Goal: Navigation & Orientation: Find specific page/section

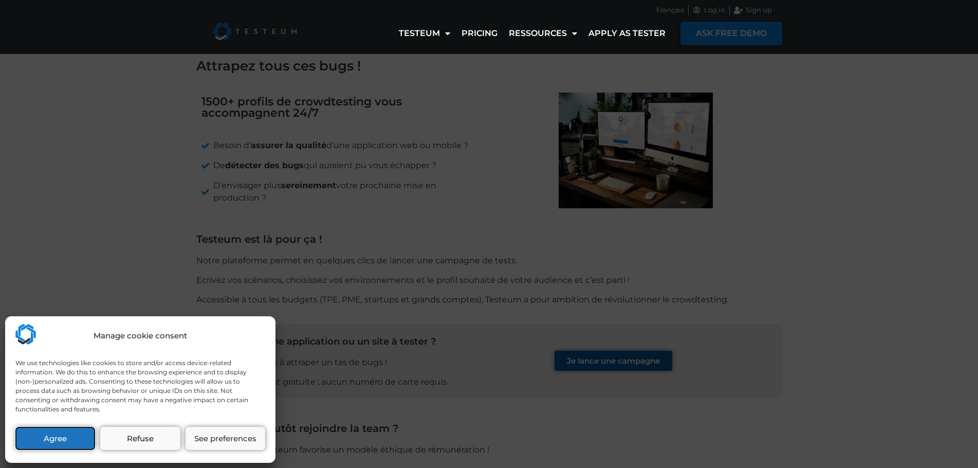
click at [70, 443] on button "Agree" at bounding box center [55, 437] width 80 height 23
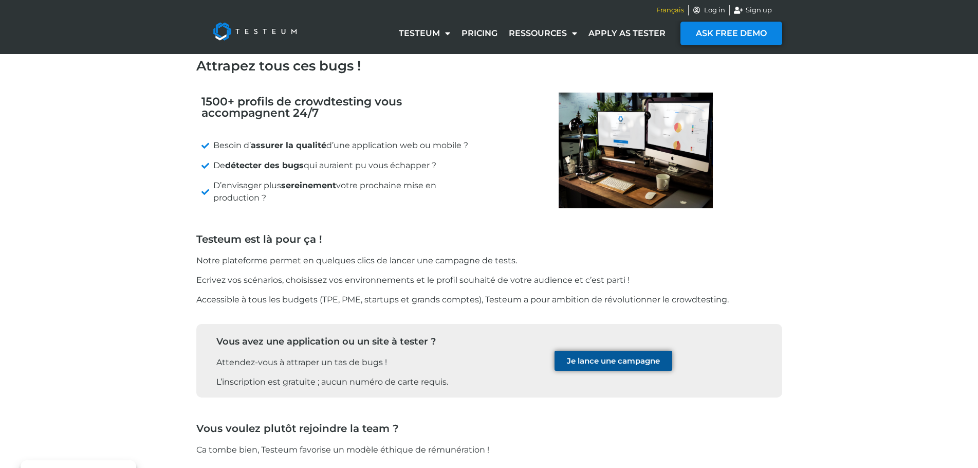
click at [676, 8] on span "Français" at bounding box center [670, 10] width 28 height 10
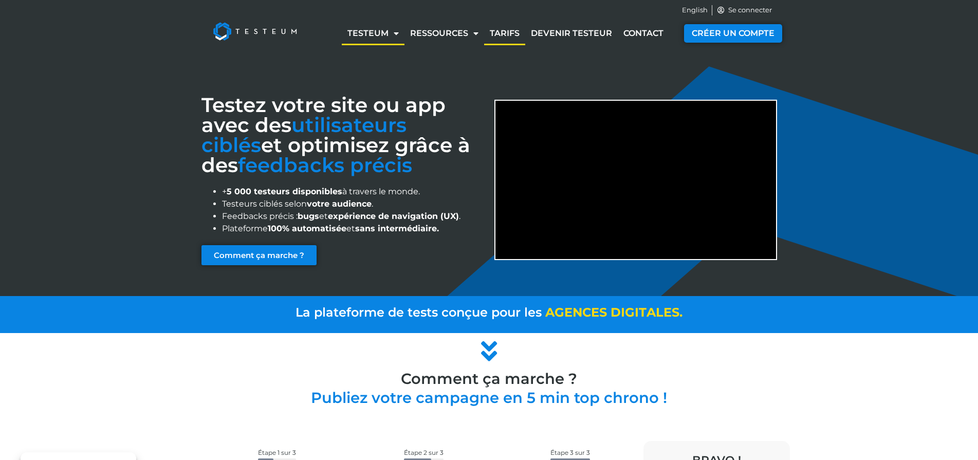
click at [510, 26] on link "Tarifs" at bounding box center [504, 34] width 41 height 24
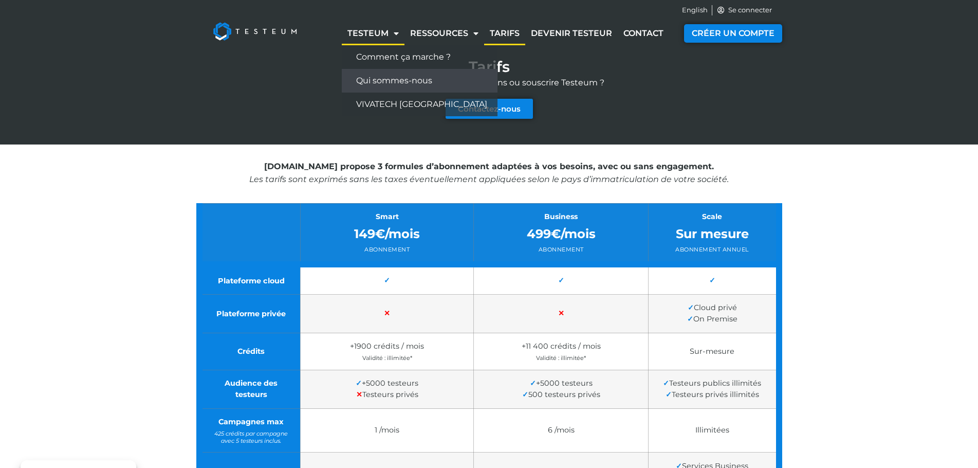
drag, startPoint x: 398, startPoint y: 81, endPoint x: 497, endPoint y: 86, distance: 99.3
click at [398, 81] on link "Qui sommes-nous" at bounding box center [420, 81] width 156 height 24
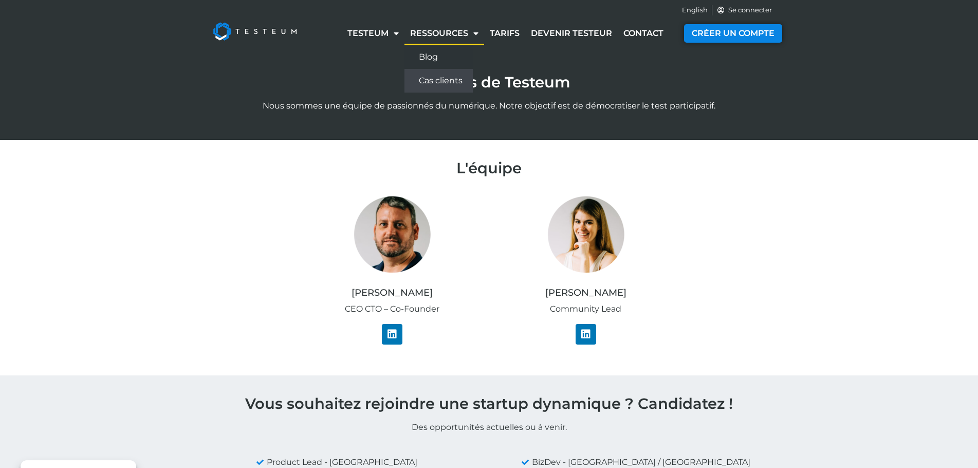
click at [441, 80] on link "Cas clients" at bounding box center [438, 81] width 68 height 24
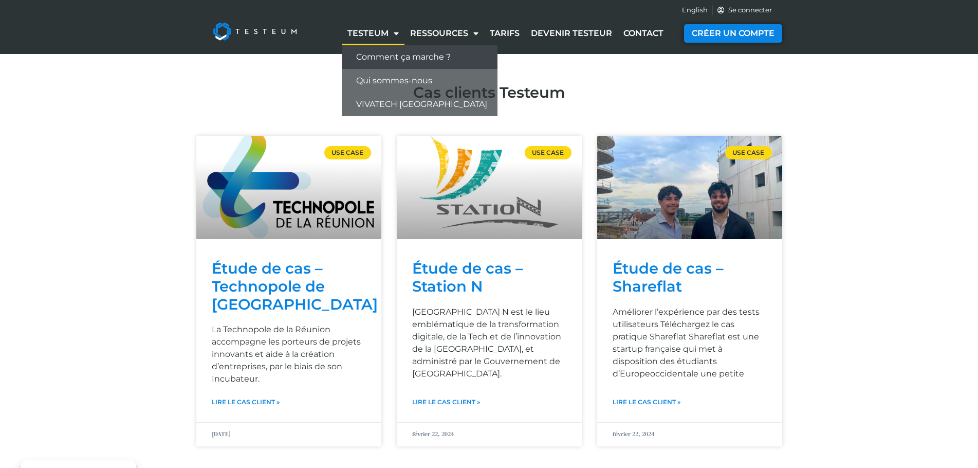
click at [386, 57] on link "Comment ça marche ?" at bounding box center [420, 57] width 156 height 24
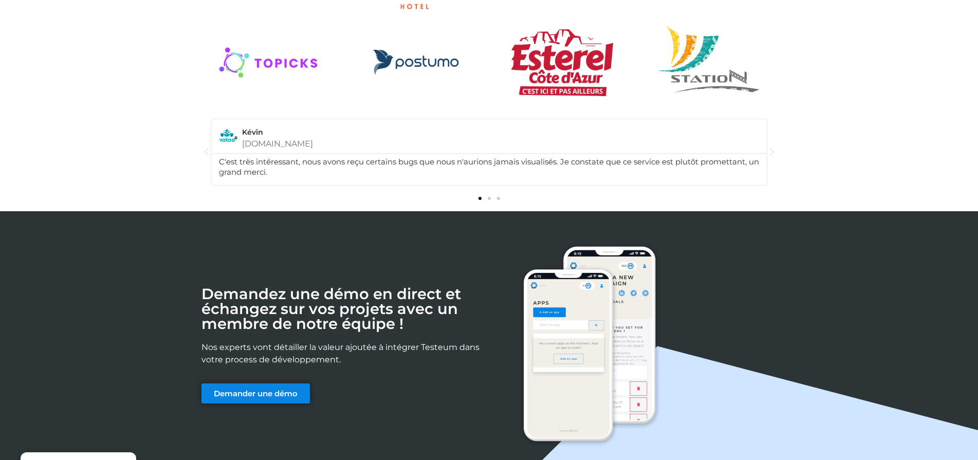
scroll to position [1337, 0]
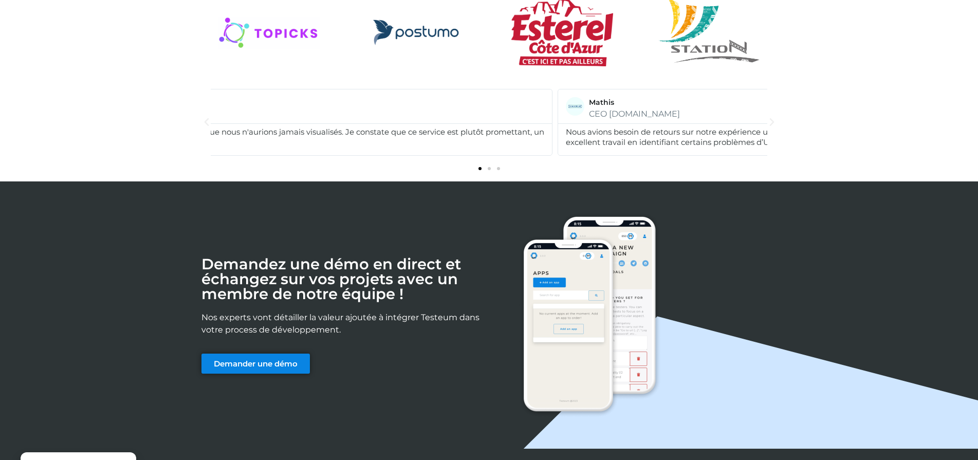
click at [436, 136] on div "C'est très intéressant, nous avons reçu certains bugs que nous n'aurions jamais…" at bounding box center [274, 137] width 540 height 21
click at [329, 143] on div "C'est très intéressant, nous avons reçu certains bugs que nous n'aurions jamais…" at bounding box center [261, 137] width 540 height 21
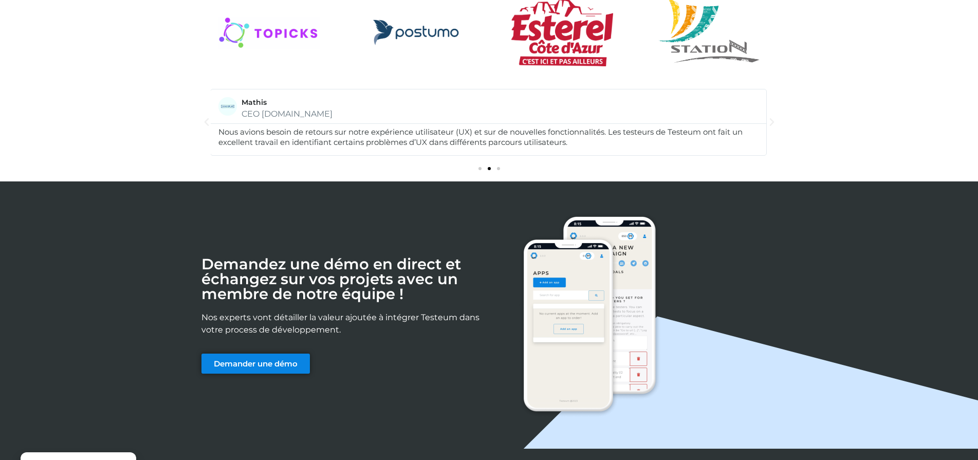
click at [141, 132] on div "Cheeree CEO Topicks J'avais besoin de services de test à portée mondiale. Les s…" at bounding box center [489, 133] width 978 height 98
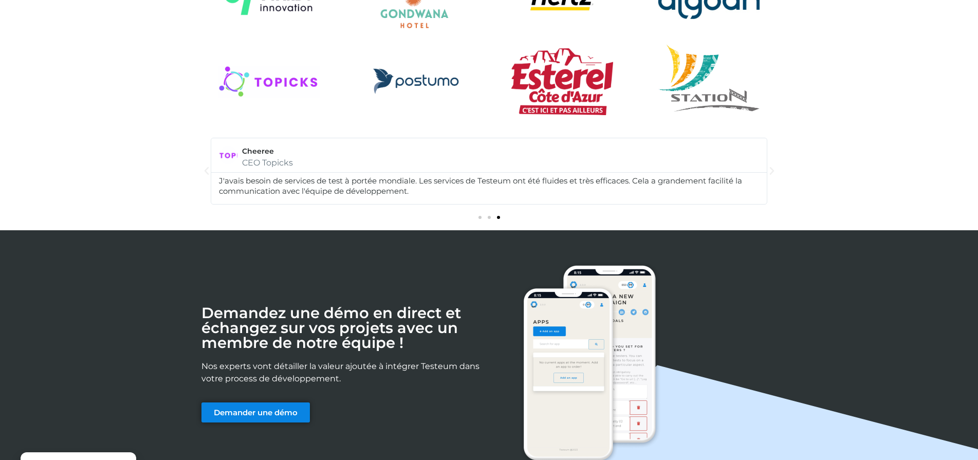
scroll to position [1285, 0]
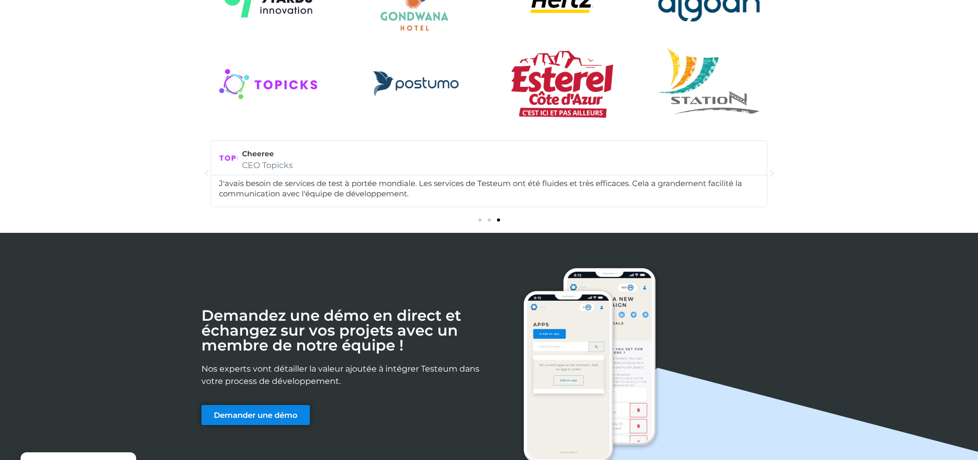
drag, startPoint x: 119, startPoint y: 30, endPoint x: 178, endPoint y: 36, distance: 59.5
click at [119, 30] on div at bounding box center [489, 3] width 978 height 111
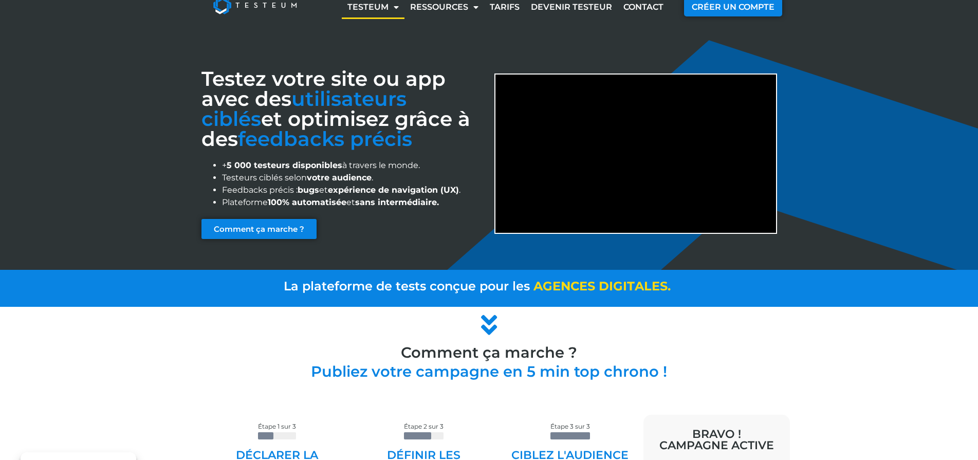
scroll to position [0, 0]
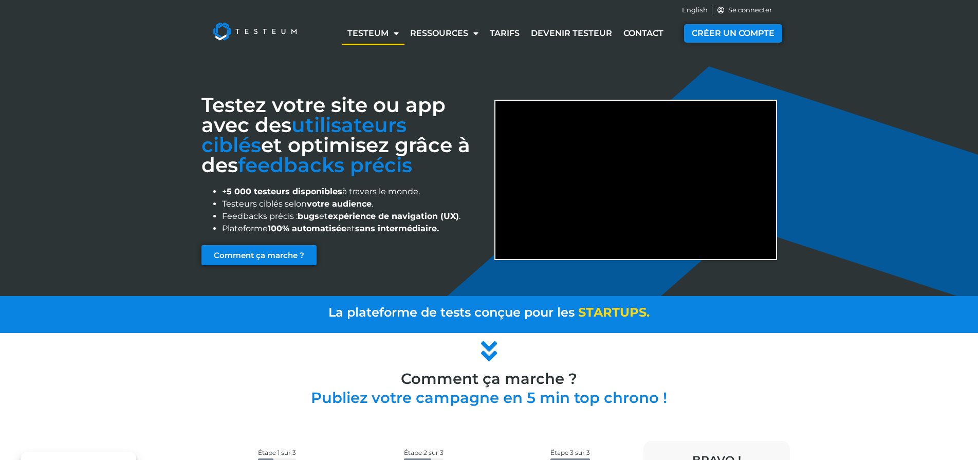
drag, startPoint x: 482, startPoint y: 312, endPoint x: 504, endPoint y: 322, distance: 24.2
click at [482, 312] on span "La plateforme de tests conçue pour les" at bounding box center [451, 312] width 246 height 15
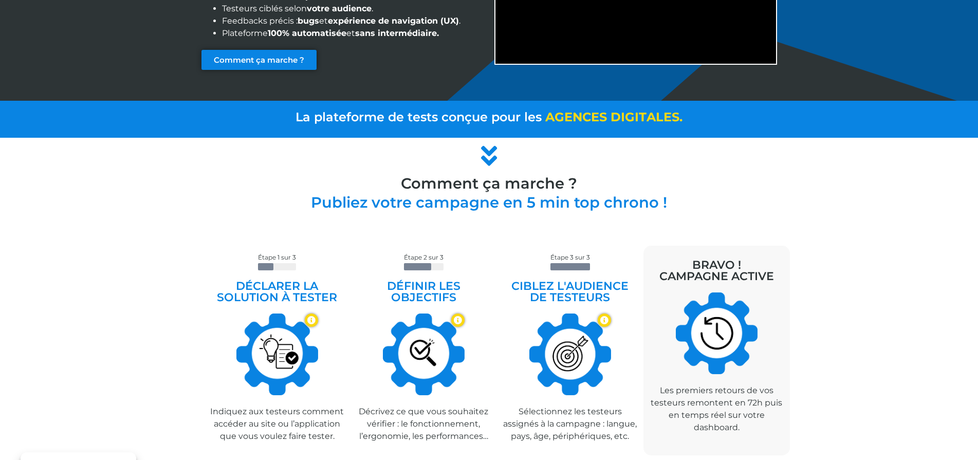
scroll to position [205, 0]
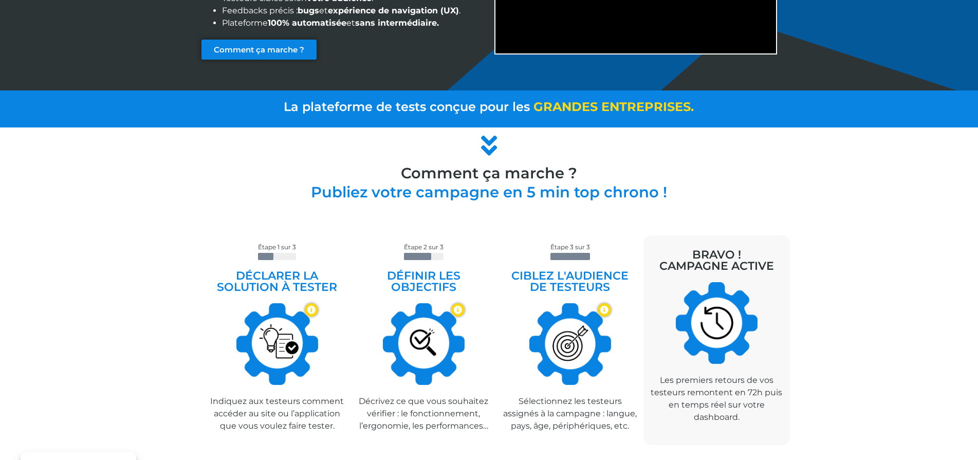
click at [606, 107] on span "a d m i n i s t r a t i o n s & O N G ." at bounding box center [619, 107] width 172 height 15
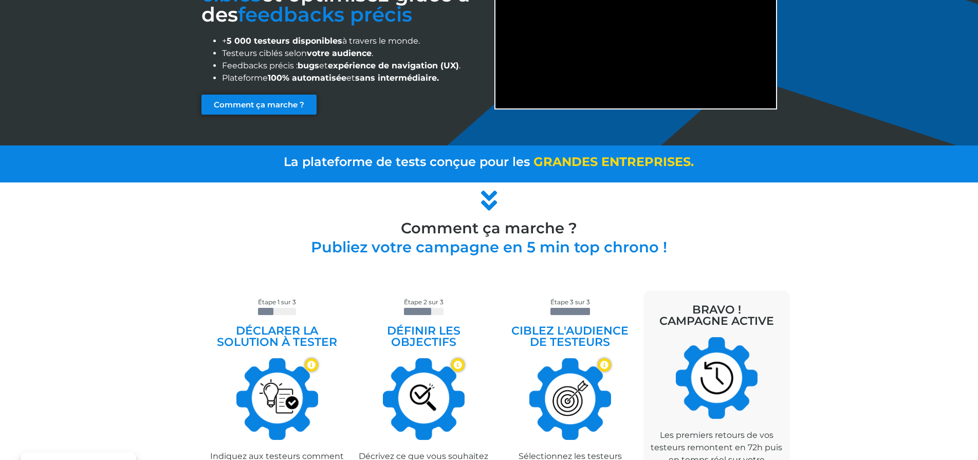
scroll to position [0, 0]
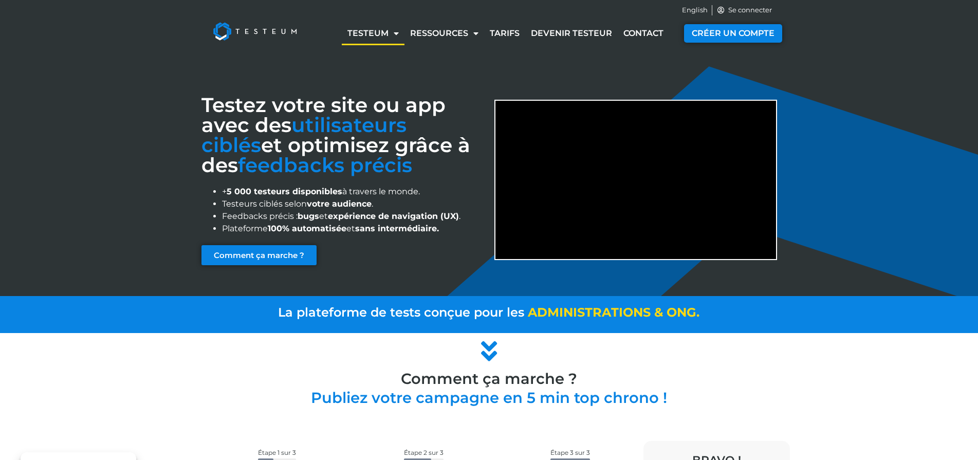
click at [745, 5] on div "English Se connecter" at bounding box center [489, 10] width 586 height 21
click at [746, 6] on span "Se connecter" at bounding box center [748, 10] width 46 height 10
